Goal: Information Seeking & Learning: Find contact information

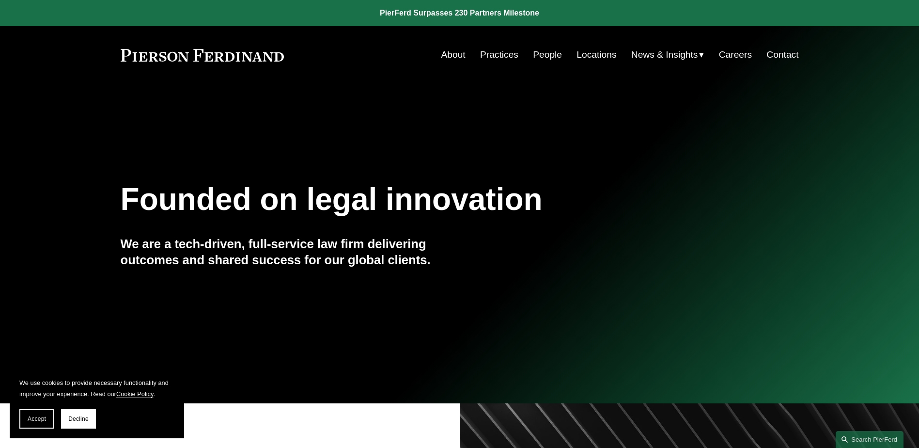
click at [589, 55] on link "Locations" at bounding box center [596, 55] width 40 height 18
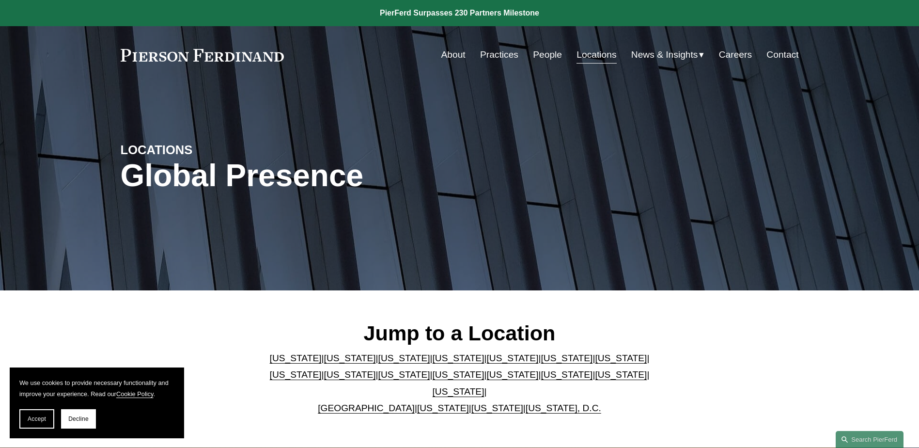
click at [554, 403] on link "Washington, D.C." at bounding box center [564, 408] width 76 height 10
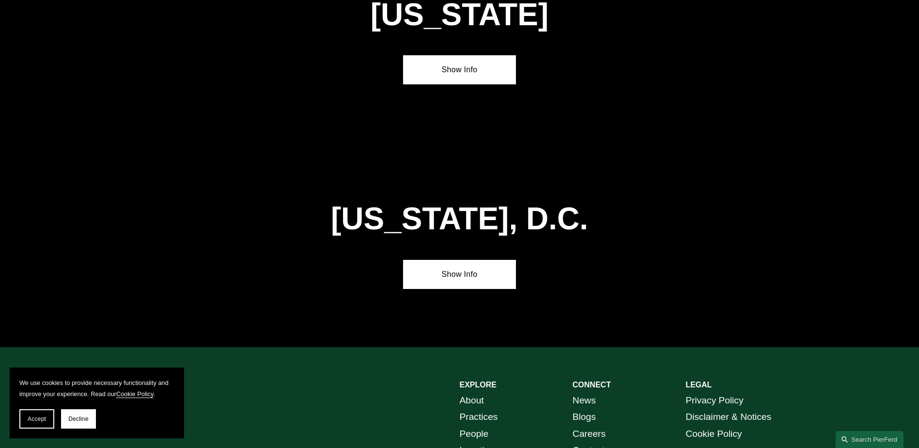
scroll to position [4091, 0]
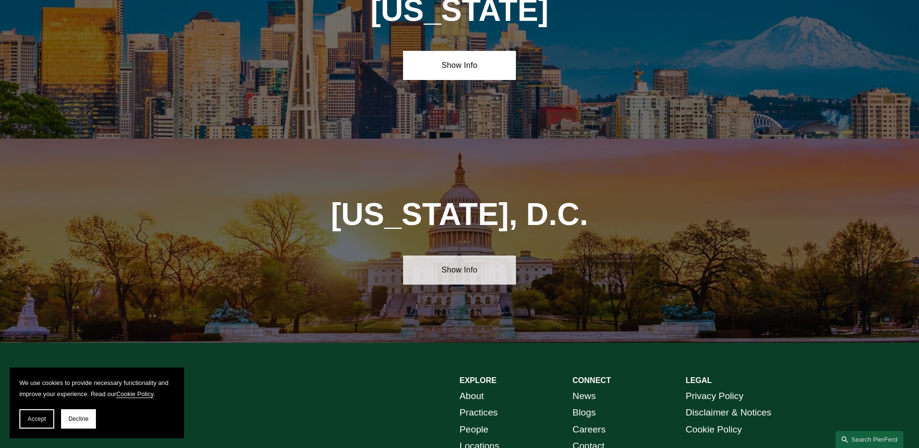
click at [451, 255] on link "Show Info" at bounding box center [459, 269] width 113 height 29
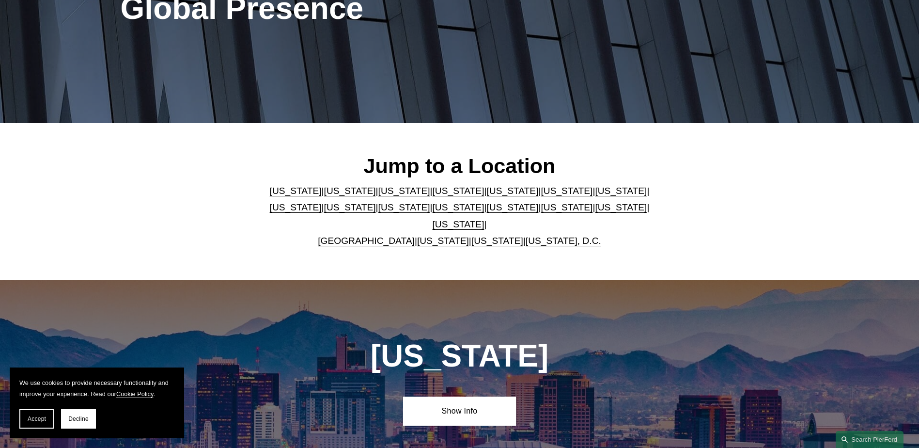
scroll to position [0, 0]
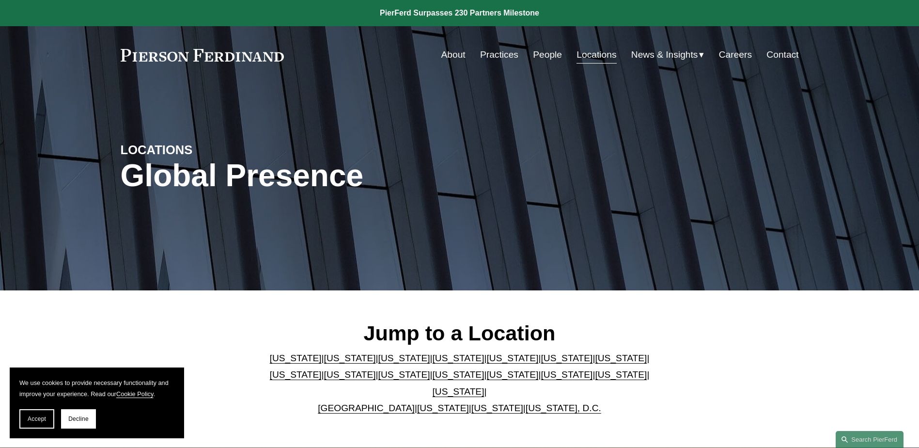
click at [542, 54] on link "People" at bounding box center [547, 55] width 29 height 18
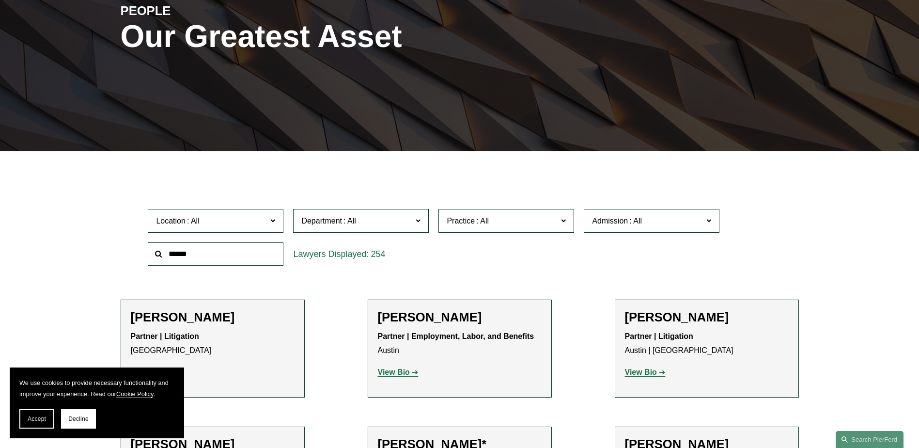
scroll to position [145, 0]
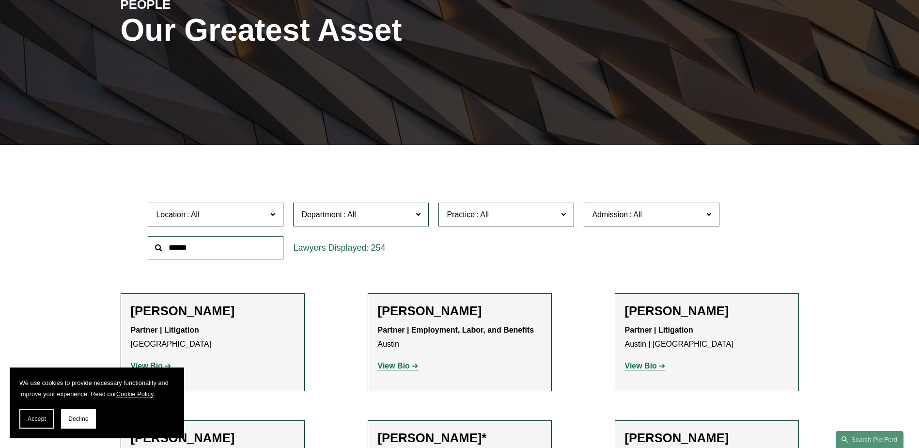
click at [642, 216] on span at bounding box center [636, 214] width 16 height 8
click at [0, 0] on link "Maryland" at bounding box center [0, 0] width 0 height 0
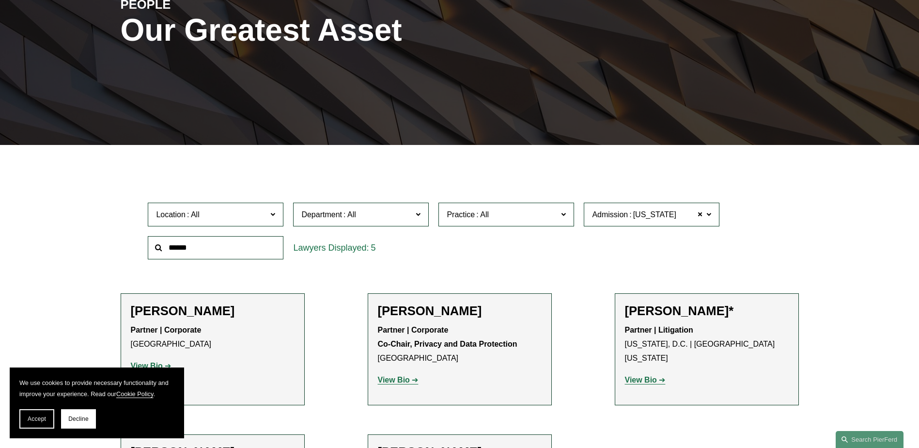
click at [96, 424] on div "Accept Decline" at bounding box center [96, 418] width 155 height 19
drag, startPoint x: 72, startPoint y: 414, endPoint x: 92, endPoint y: 407, distance: 20.4
click at [75, 412] on button "Decline" at bounding box center [78, 418] width 35 height 19
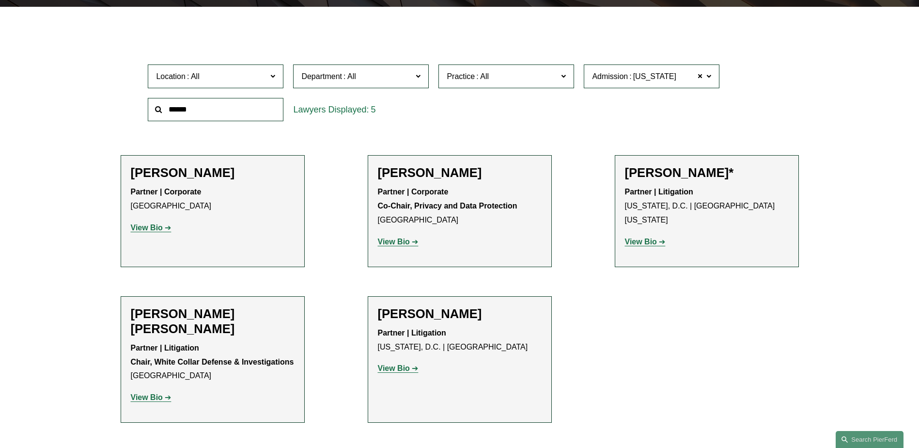
scroll to position [291, 0]
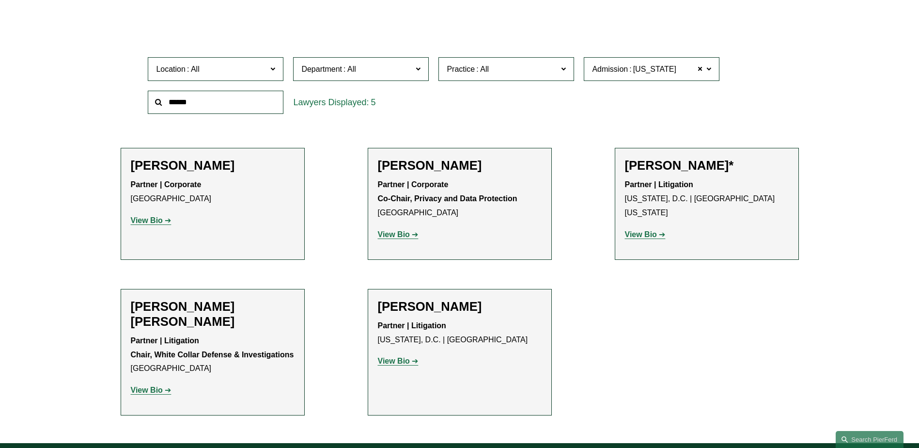
click at [399, 361] on strong "View Bio" at bounding box center [394, 361] width 32 height 8
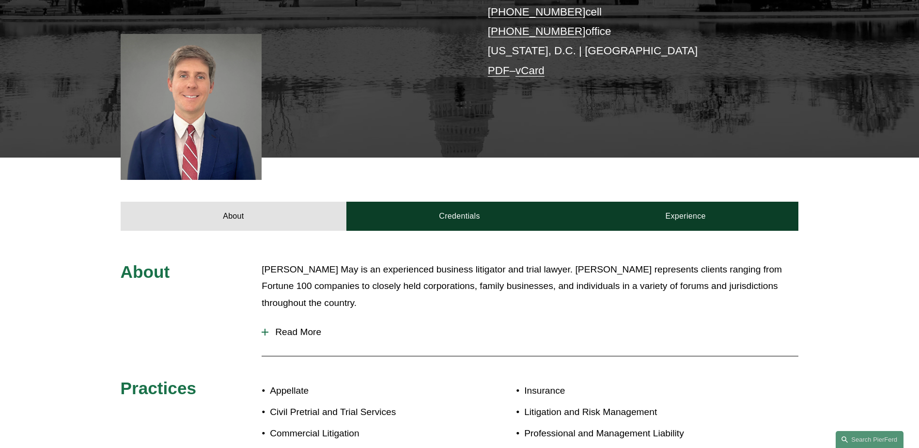
scroll to position [291, 0]
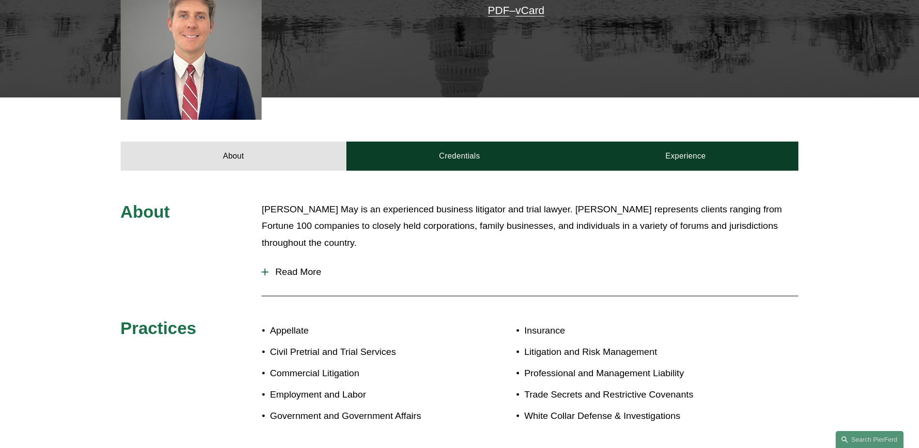
click at [262, 270] on div at bounding box center [265, 271] width 7 height 7
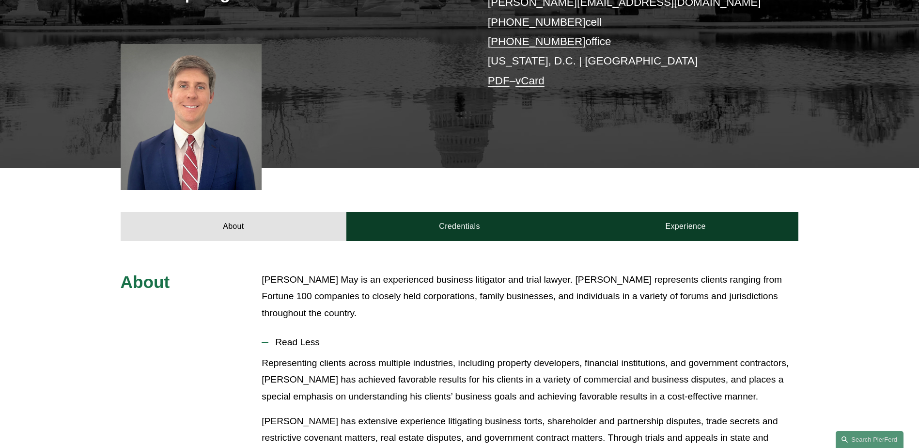
scroll to position [145, 0]
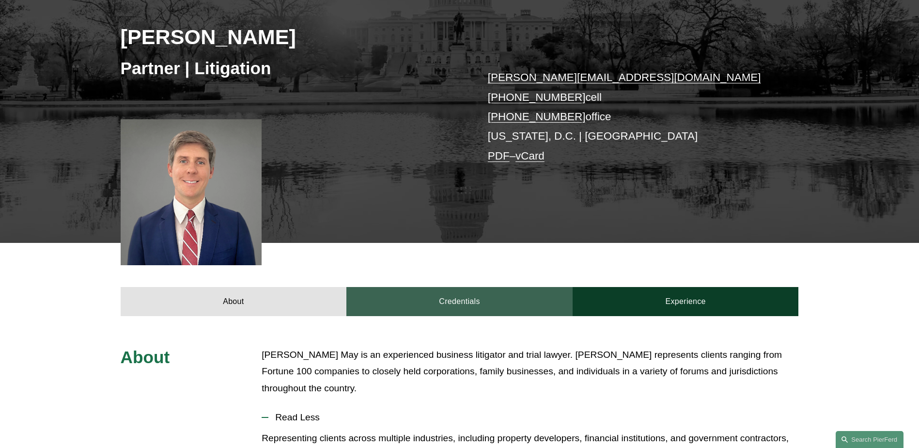
click at [451, 302] on link "Credentials" at bounding box center [459, 301] width 226 height 29
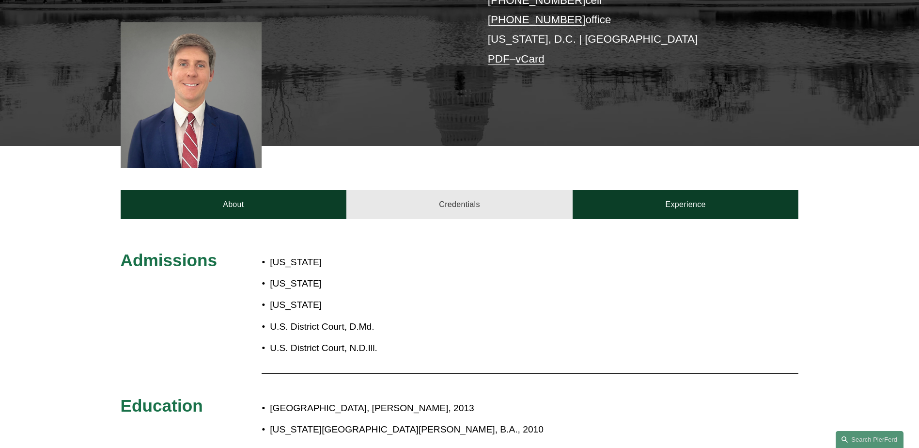
scroll to position [291, 0]
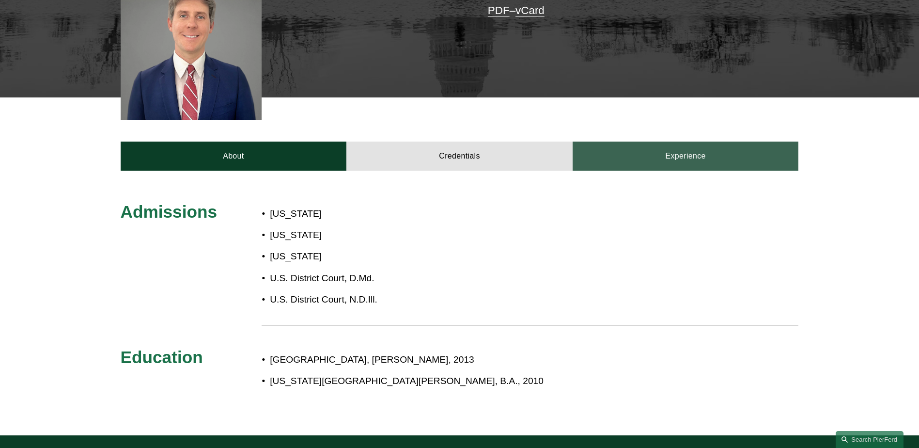
click at [677, 152] on link "Experience" at bounding box center [686, 155] width 226 height 29
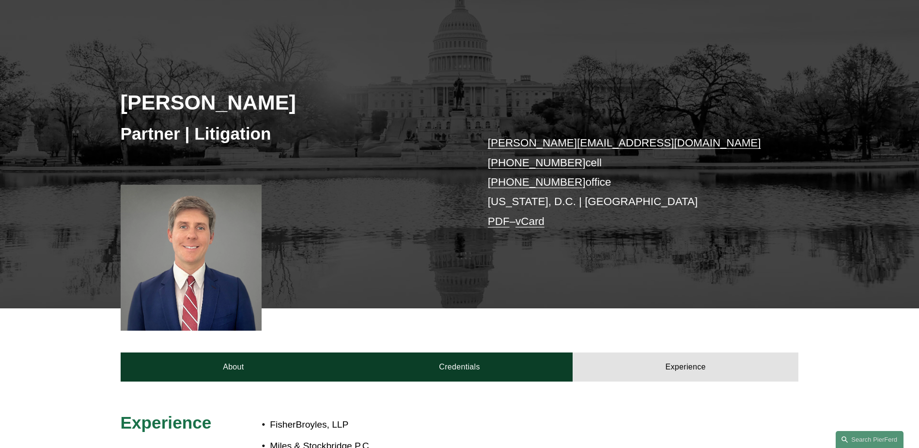
scroll to position [0, 0]
